Goal: Task Accomplishment & Management: Manage account settings

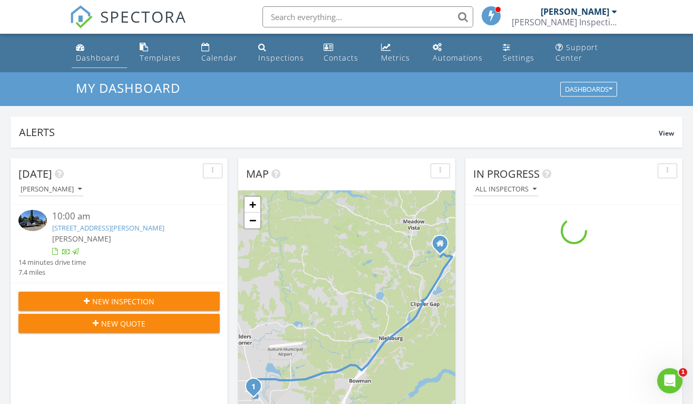
click at [95, 56] on div "Dashboard" at bounding box center [98, 58] width 44 height 10
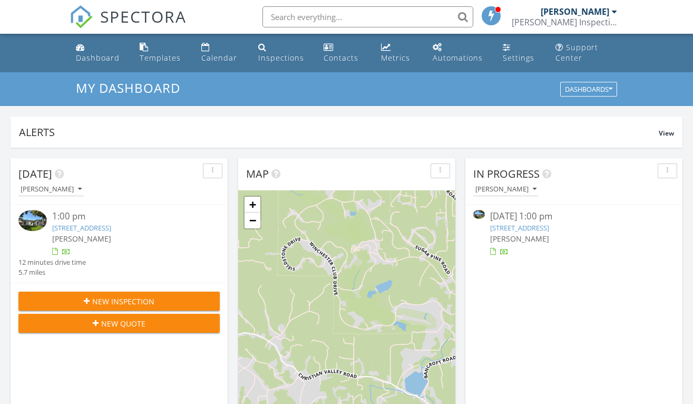
click at [82, 227] on link "209 Channel Hill dr, Auburn, CA 95603" at bounding box center [81, 227] width 59 height 9
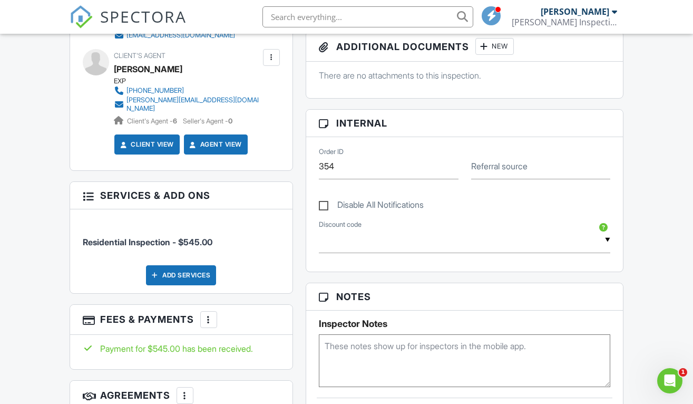
scroll to position [446, 0]
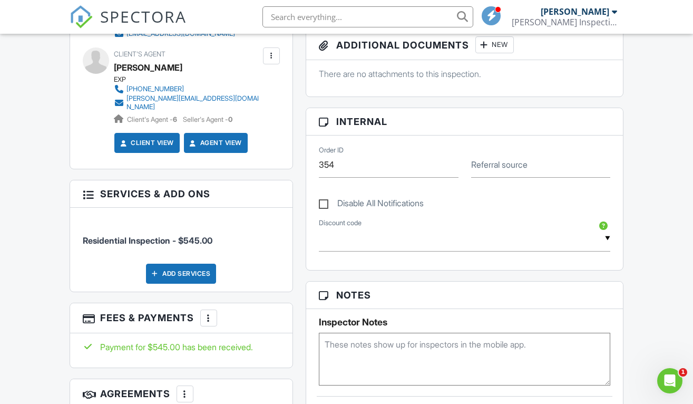
click at [208, 312] on div at bounding box center [208, 317] width 11 height 11
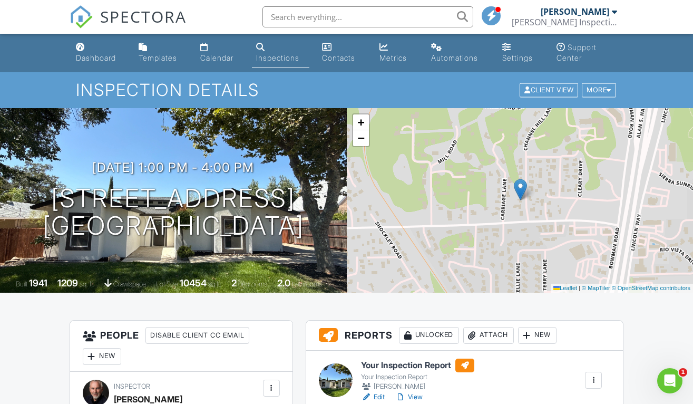
scroll to position [0, 0]
click at [607, 91] on div at bounding box center [608, 90] width 5 height 7
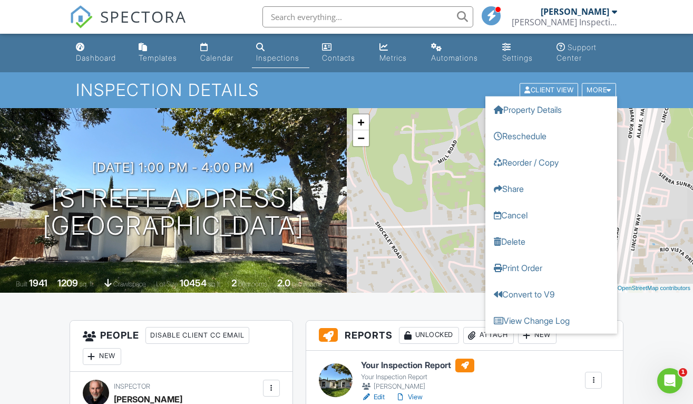
click at [380, 20] on input "text" at bounding box center [367, 16] width 211 height 21
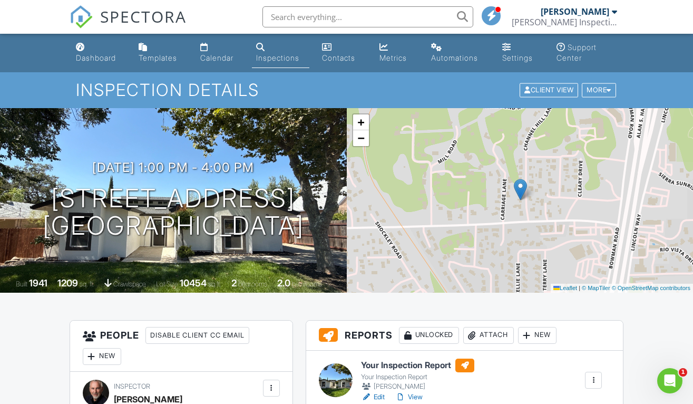
type input "G"
type input "How do I refunds"
click at [577, 53] on link "Support Center" at bounding box center [587, 53] width 70 height 30
click at [508, 50] on div "Settings" at bounding box center [506, 47] width 9 height 8
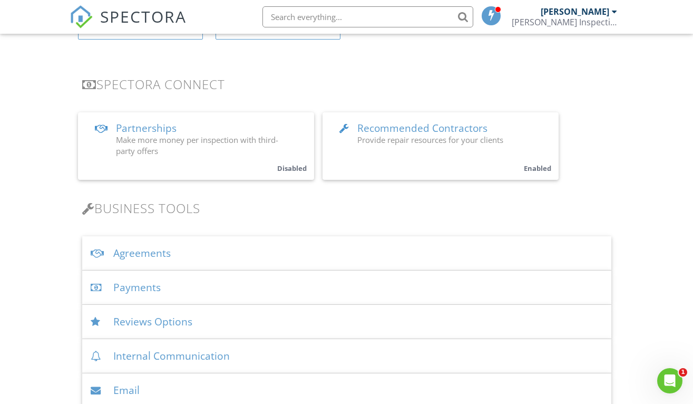
scroll to position [239, 0]
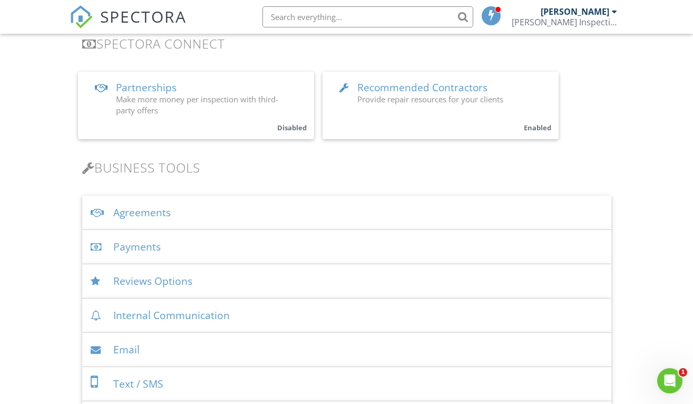
click at [144, 243] on div "Payments" at bounding box center [346, 247] width 529 height 34
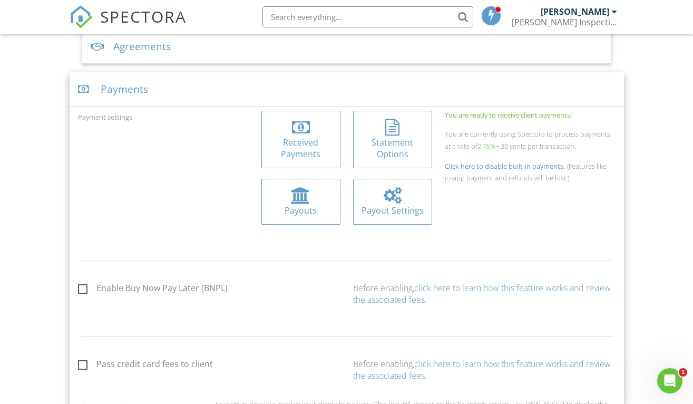
scroll to position [412, 0]
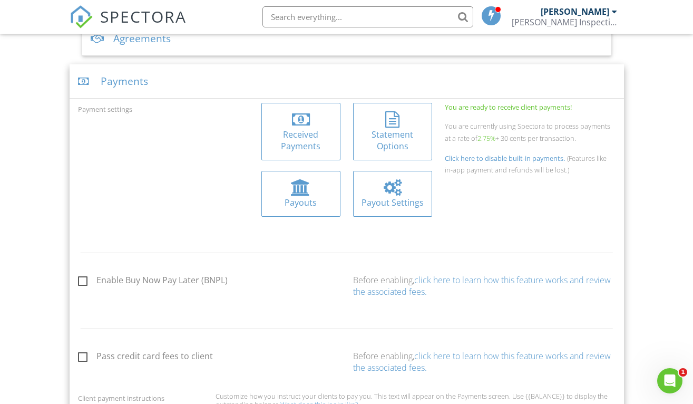
click at [298, 198] on div "Payouts" at bounding box center [301, 202] width 62 height 12
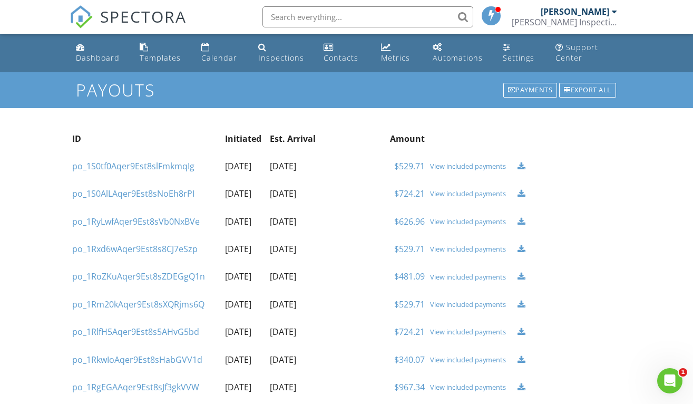
click at [470, 166] on div "View included payments" at bounding box center [471, 166] width 82 height 8
